Goal: Navigation & Orientation: Find specific page/section

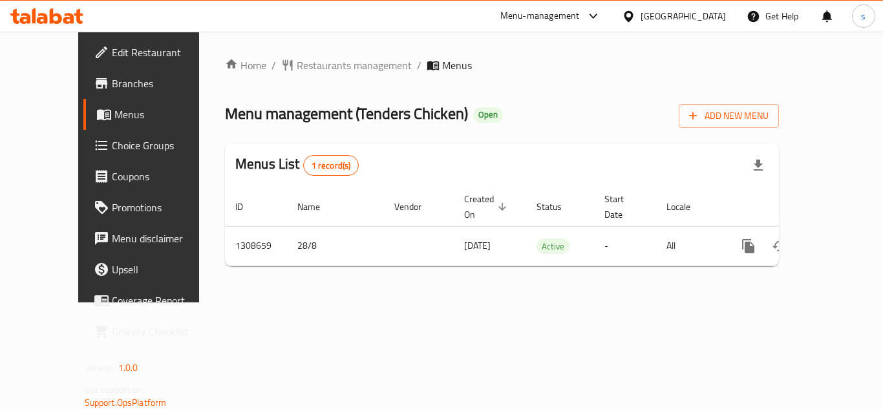
click at [723, 14] on div "[GEOGRAPHIC_DATA]" at bounding box center [683, 16] width 85 height 14
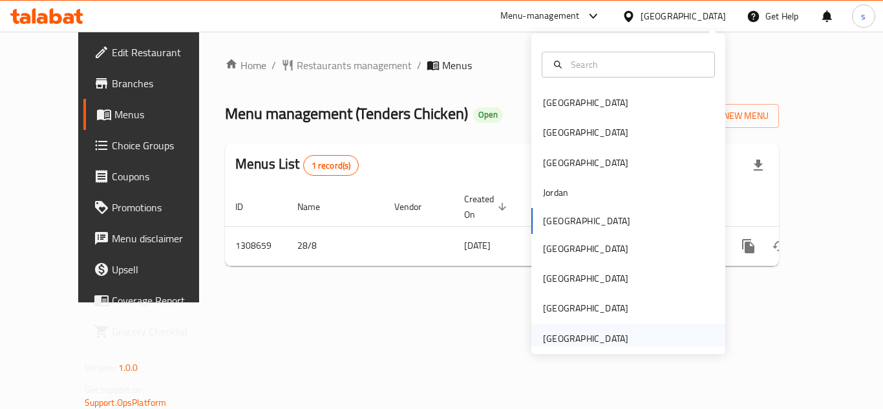
click at [587, 338] on div "[GEOGRAPHIC_DATA]" at bounding box center [585, 339] width 85 height 14
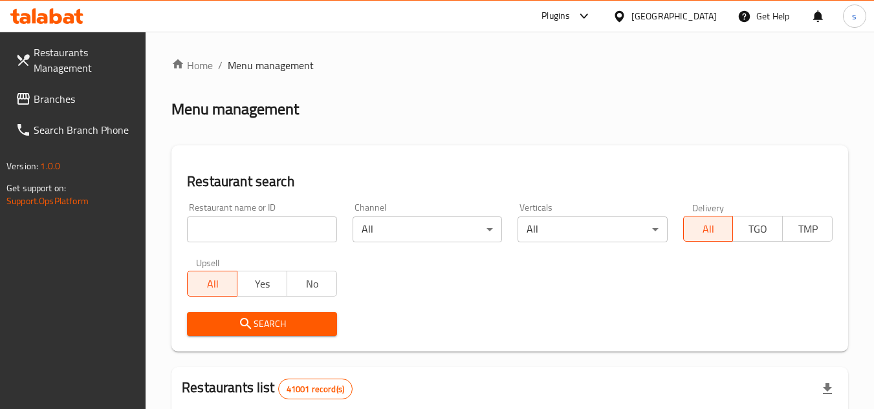
click at [62, 92] on span "Branches" at bounding box center [85, 99] width 102 height 16
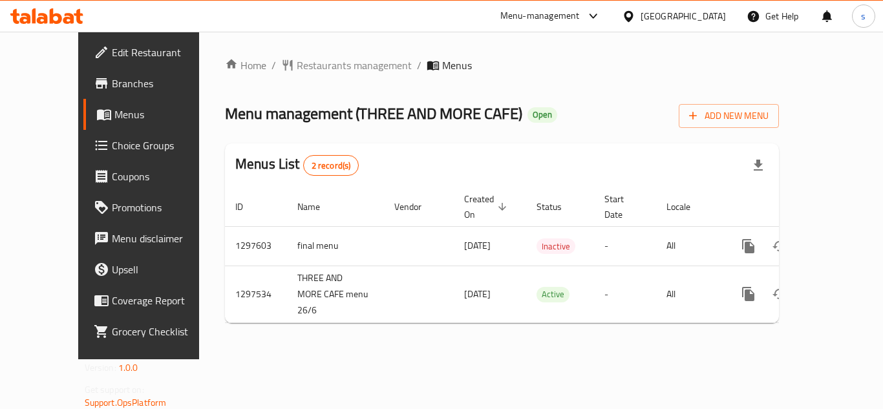
click at [700, 20] on div "[GEOGRAPHIC_DATA]" at bounding box center [683, 16] width 85 height 14
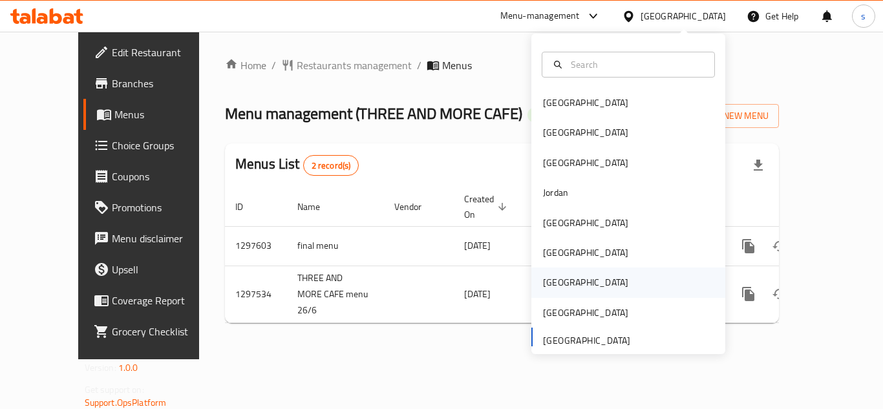
click at [546, 283] on div "[GEOGRAPHIC_DATA]" at bounding box center [585, 282] width 85 height 14
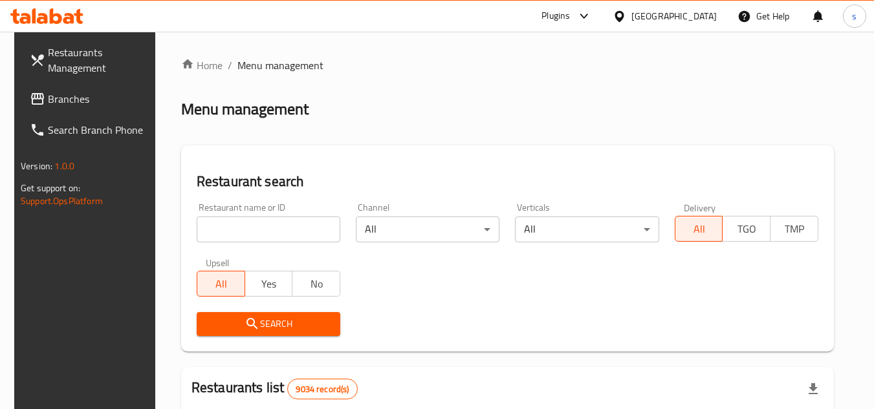
click at [48, 100] on span "Branches" at bounding box center [99, 99] width 102 height 16
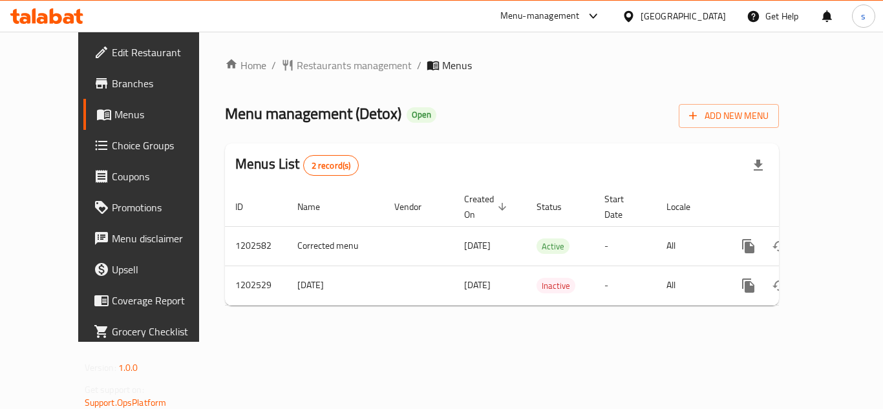
click at [718, 13] on div "[GEOGRAPHIC_DATA]" at bounding box center [683, 16] width 85 height 14
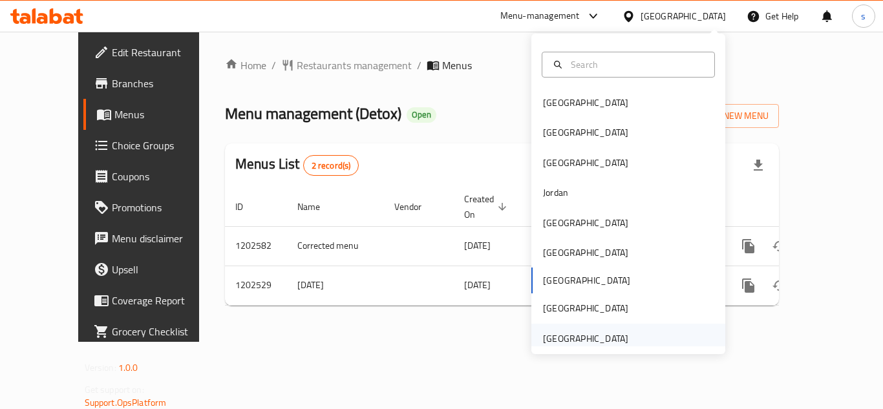
click at [576, 339] on div "[GEOGRAPHIC_DATA]" at bounding box center [585, 339] width 85 height 14
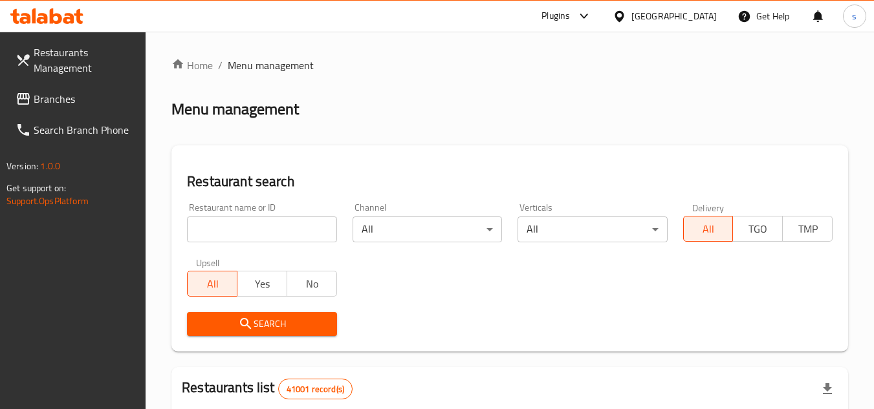
click at [69, 95] on span "Branches" at bounding box center [85, 99] width 102 height 16
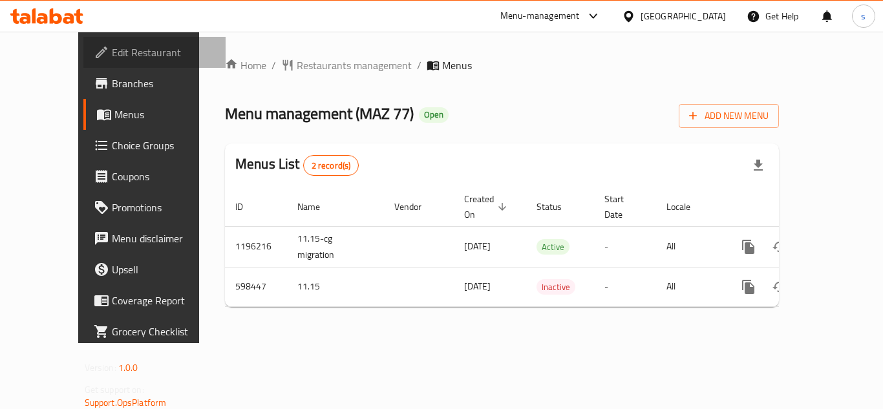
click at [112, 48] on span "Edit Restaurant" at bounding box center [163, 53] width 103 height 16
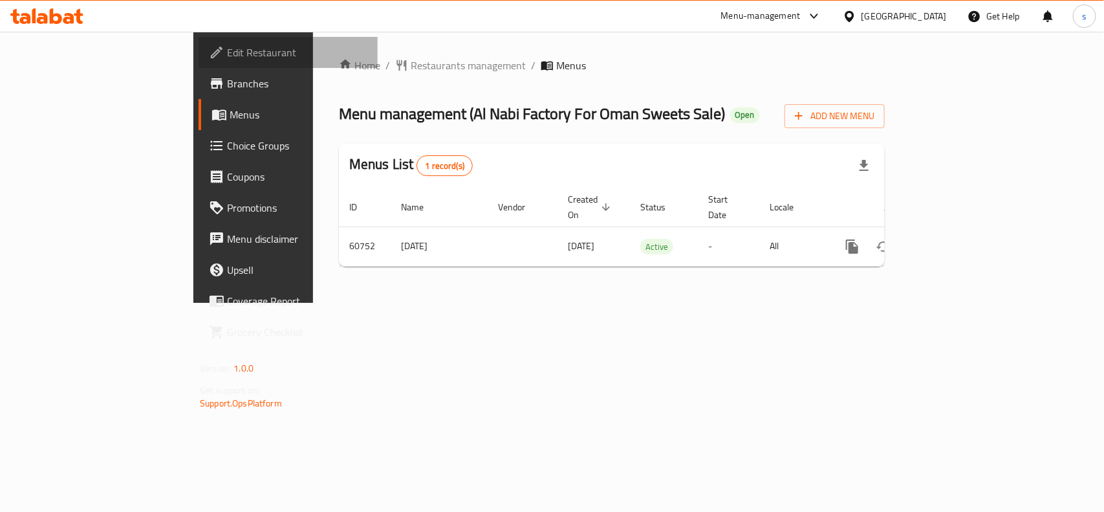
click at [227, 54] on span "Edit Restaurant" at bounding box center [297, 53] width 140 height 16
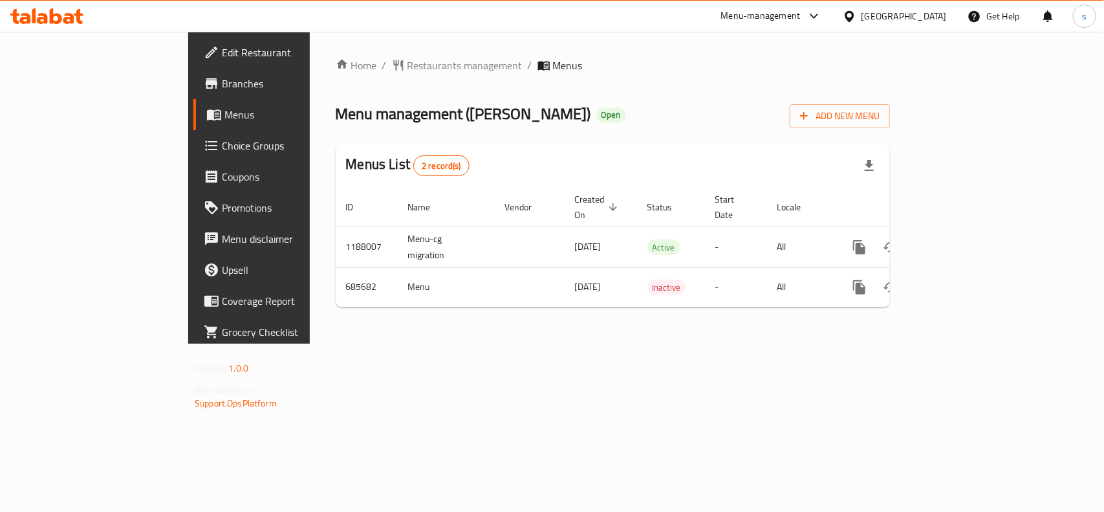
click at [861, 17] on div at bounding box center [852, 16] width 19 height 14
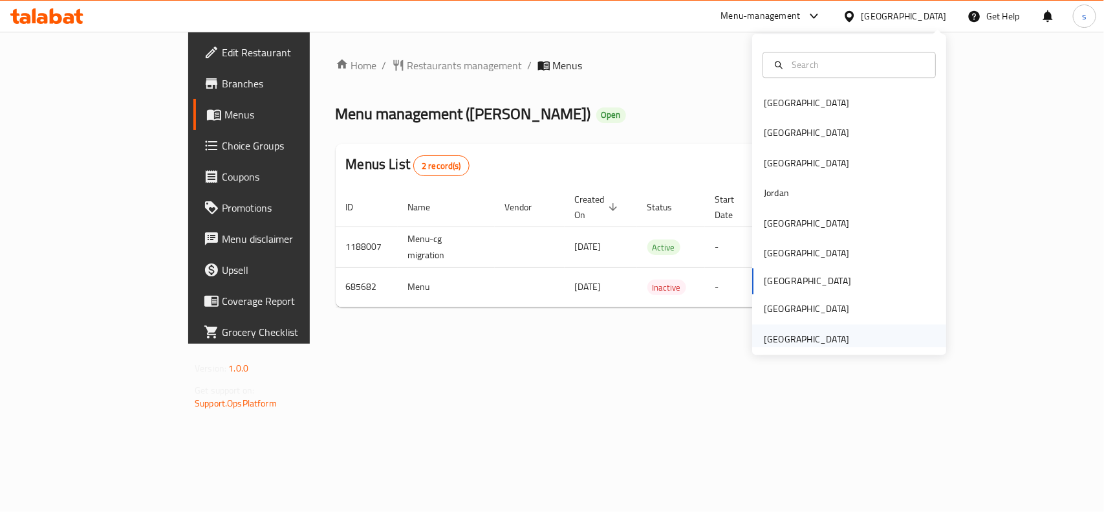
click at [830, 338] on div "[GEOGRAPHIC_DATA]" at bounding box center [806, 339] width 85 height 14
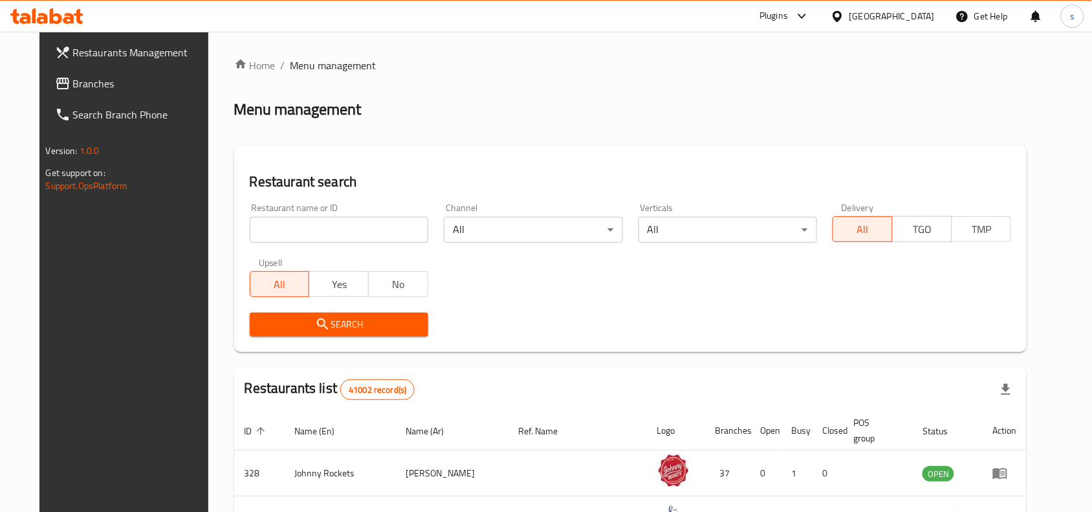
click at [73, 78] on span "Branches" at bounding box center [142, 84] width 138 height 16
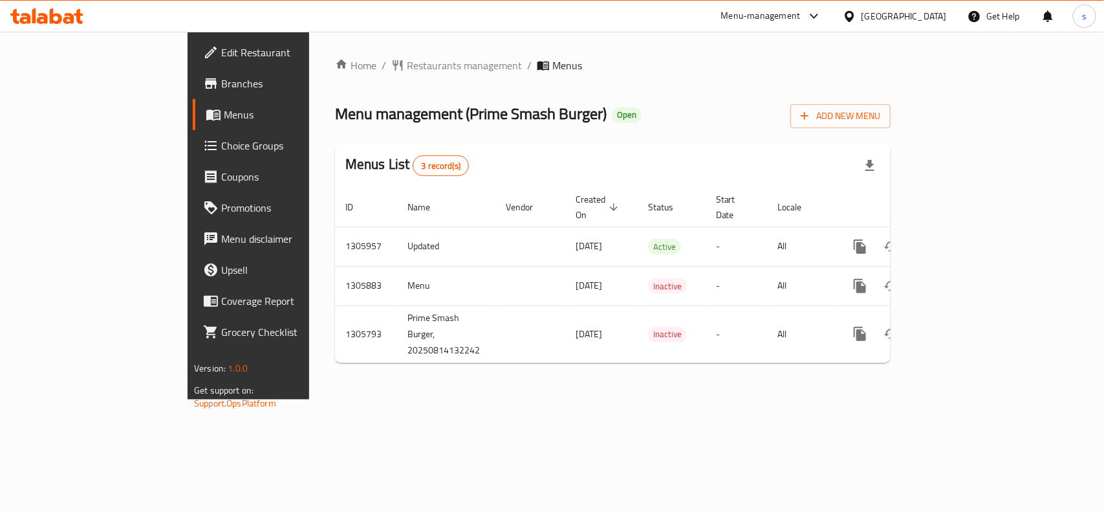
click at [889, 16] on div "[GEOGRAPHIC_DATA]" at bounding box center [903, 16] width 85 height 14
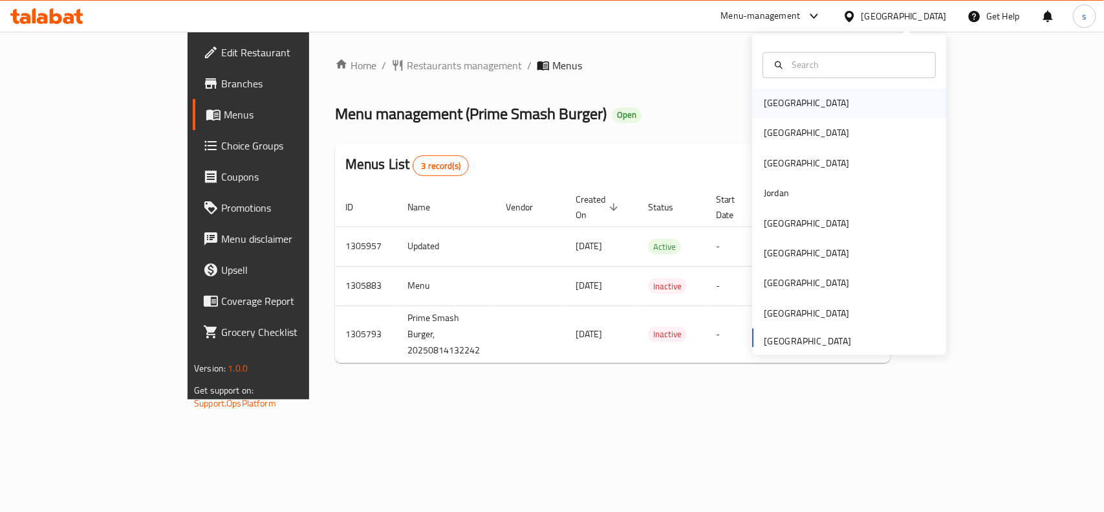
click at [777, 107] on div "[GEOGRAPHIC_DATA]" at bounding box center [806, 103] width 85 height 14
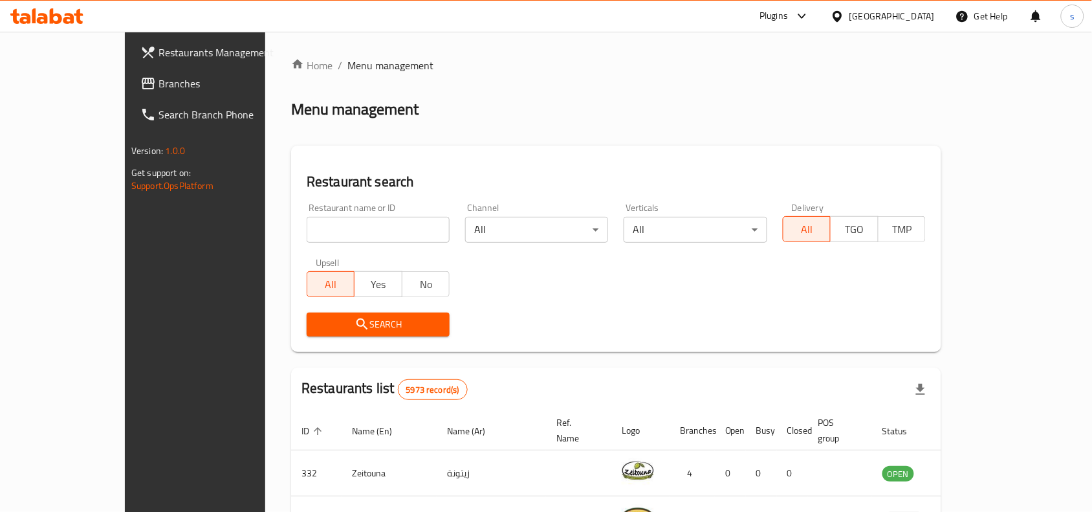
click at [923, 10] on div "[GEOGRAPHIC_DATA]" at bounding box center [891, 16] width 85 height 14
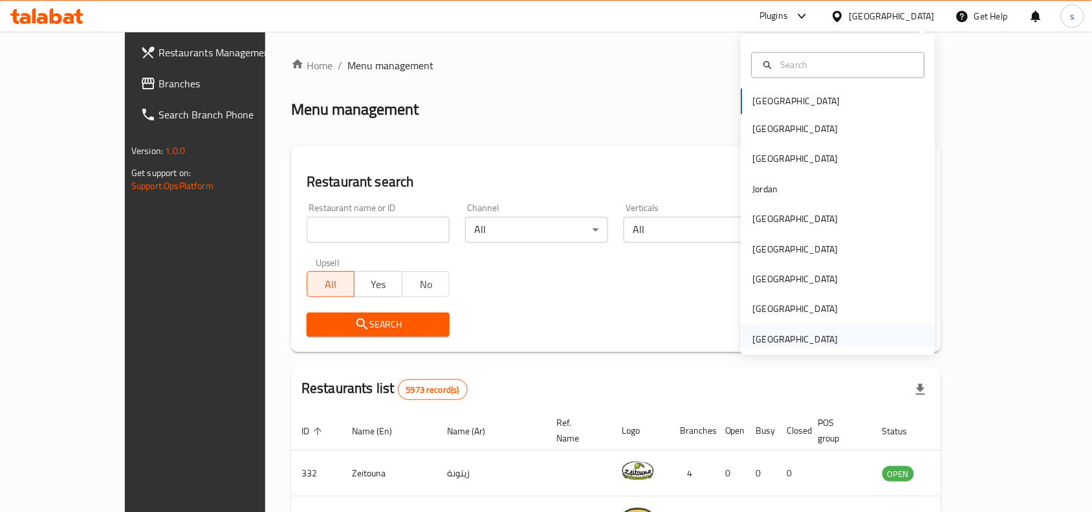
click at [810, 343] on div "[GEOGRAPHIC_DATA]" at bounding box center [795, 339] width 85 height 14
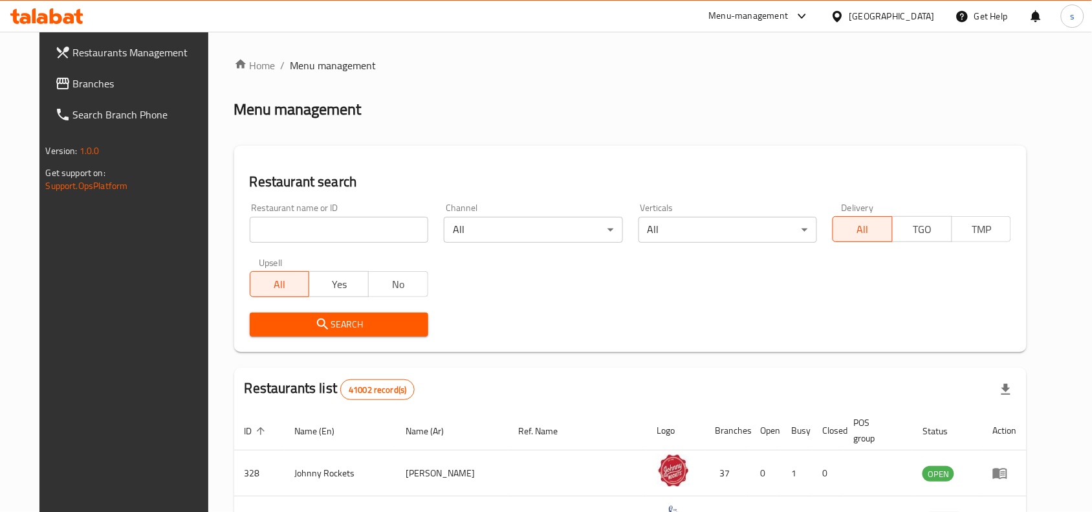
click at [73, 82] on span "Branches" at bounding box center [142, 84] width 138 height 16
